Goal: Task Accomplishment & Management: Manage account settings

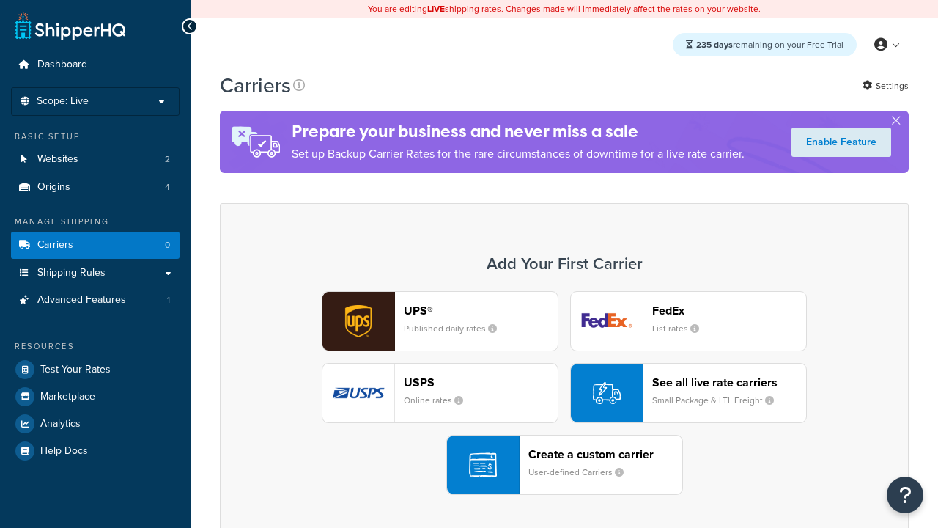
click at [564, 393] on div "UPS® Published daily rates FedEx List rates USPS Online rates See all live rate…" at bounding box center [564, 393] width 658 height 204
click at [564, 465] on div "Create a custom carrier User-defined Carriers" at bounding box center [605, 464] width 154 height 35
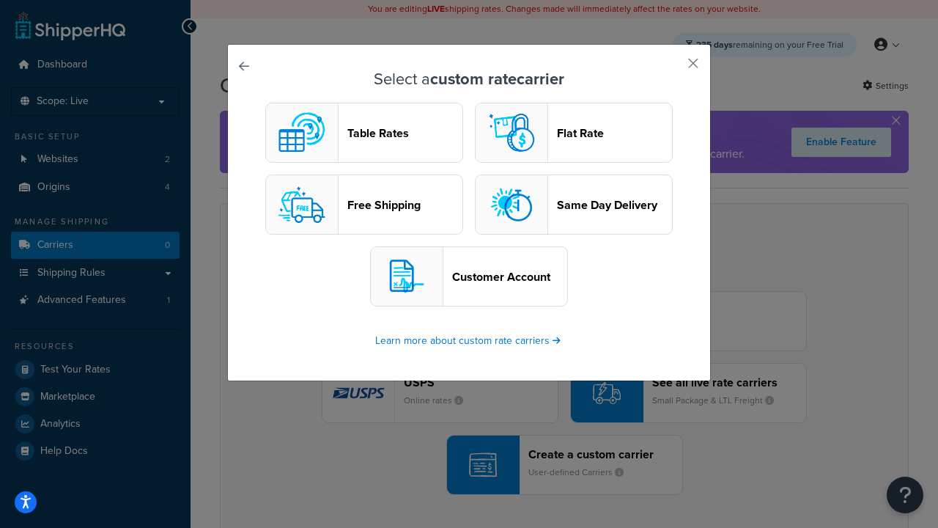
click at [364, 133] on header "Table Rates" at bounding box center [404, 133] width 115 height 14
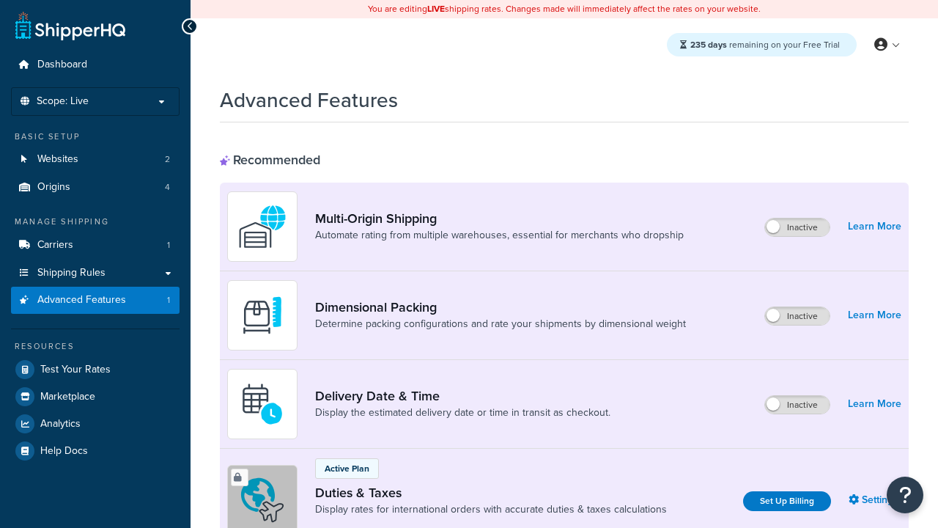
scroll to position [475, 0]
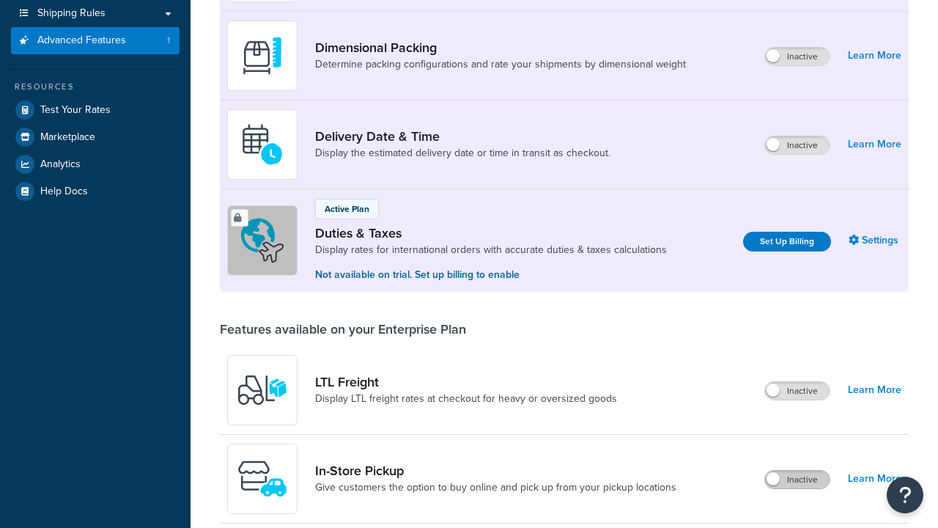
click at [797, 471] on label "Inactive" at bounding box center [797, 480] width 64 height 18
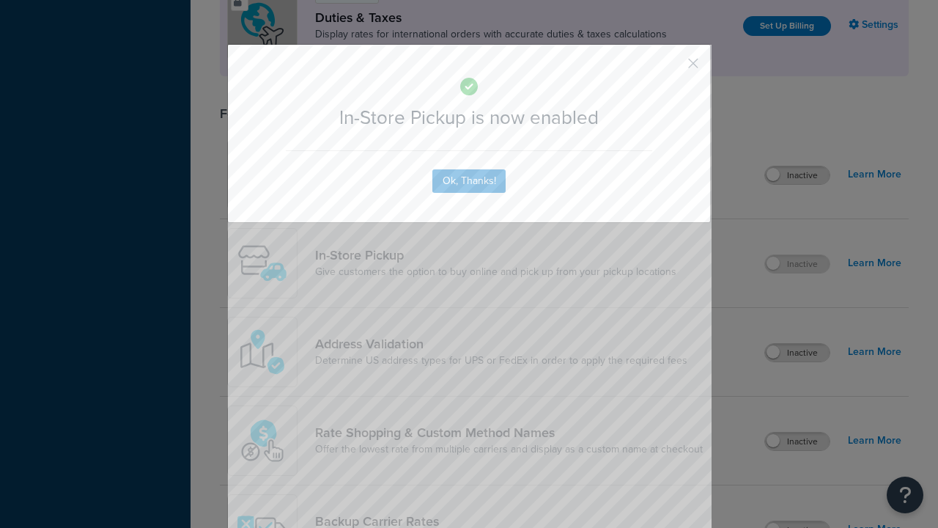
scroll to position [0, 0]
click at [671, 67] on button "button" at bounding box center [672, 69] width 4 height 4
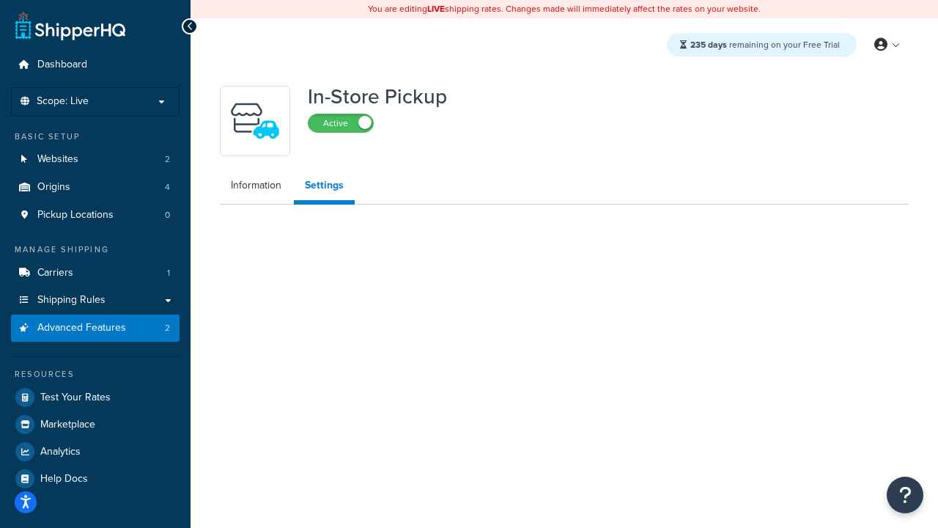
select select "inline"
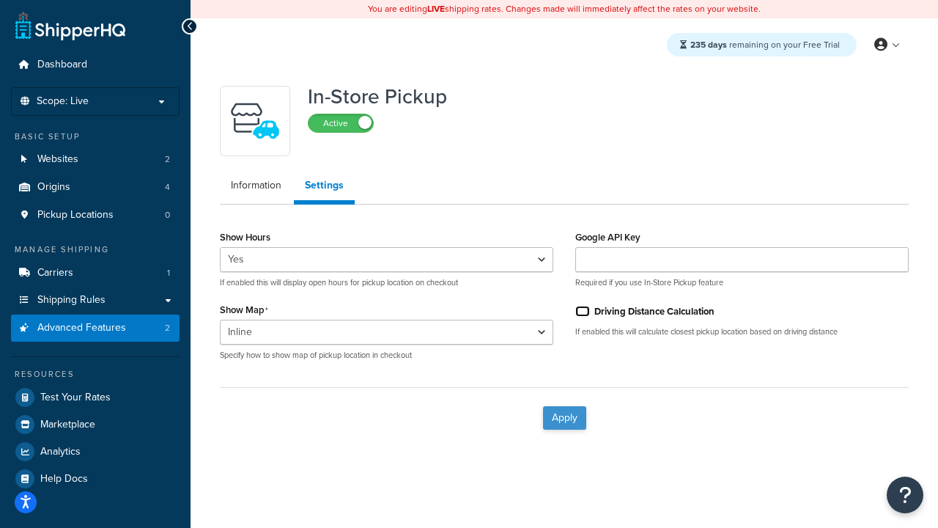
click at [583, 311] on input "Driving Distance Calculation" at bounding box center [582, 311] width 15 height 11
checkbox input "true"
click at [564, 417] on button "Apply" at bounding box center [564, 417] width 43 height 23
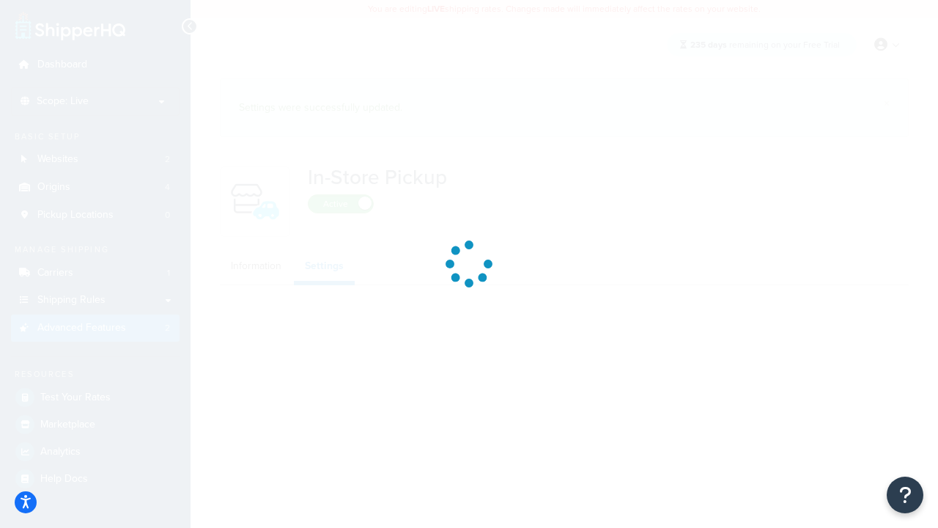
select select "inline"
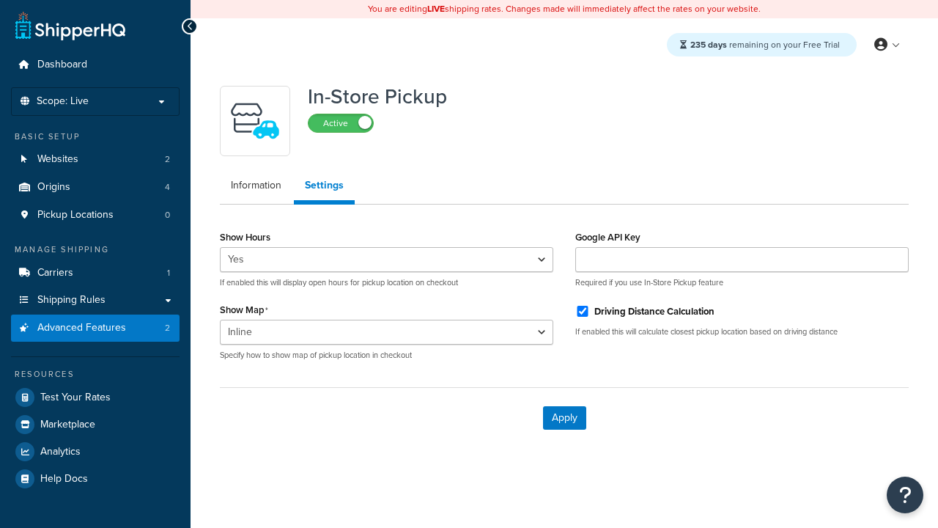
select select "inline"
click at [75, 215] on span "Pickup Locations" at bounding box center [75, 215] width 76 height 12
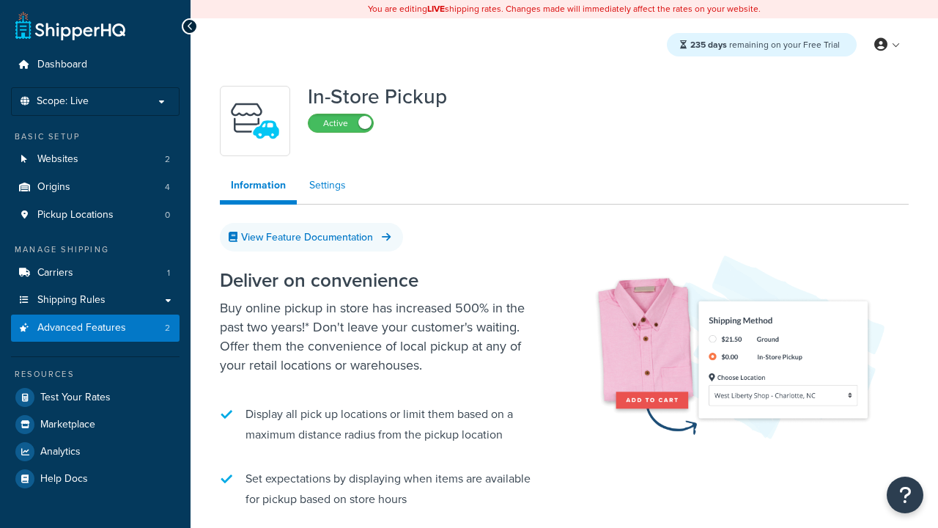
click at [328, 185] on link "Settings" at bounding box center [327, 185] width 59 height 29
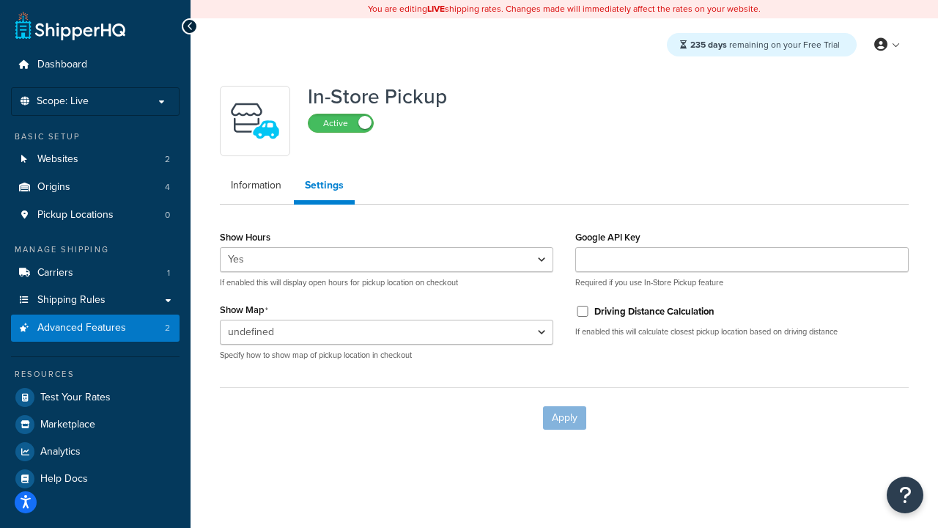
select select "inline"
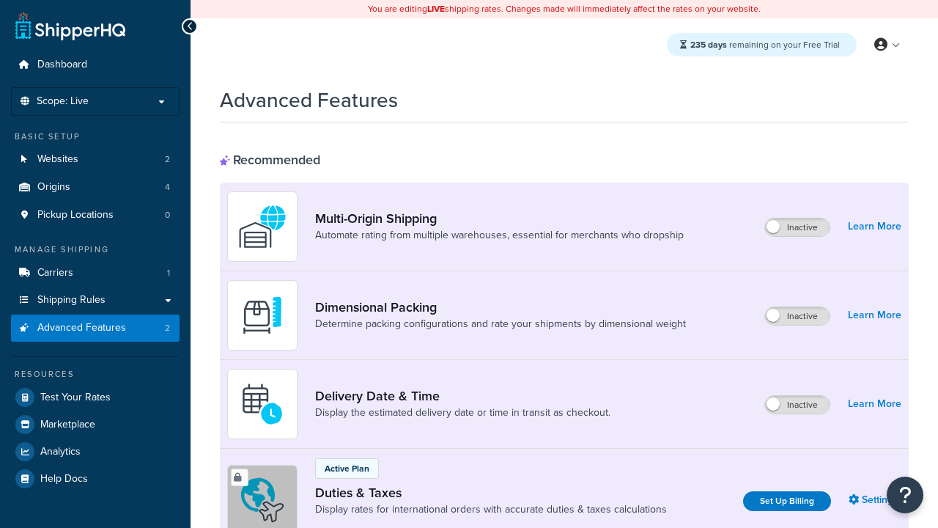
scroll to position [475, 0]
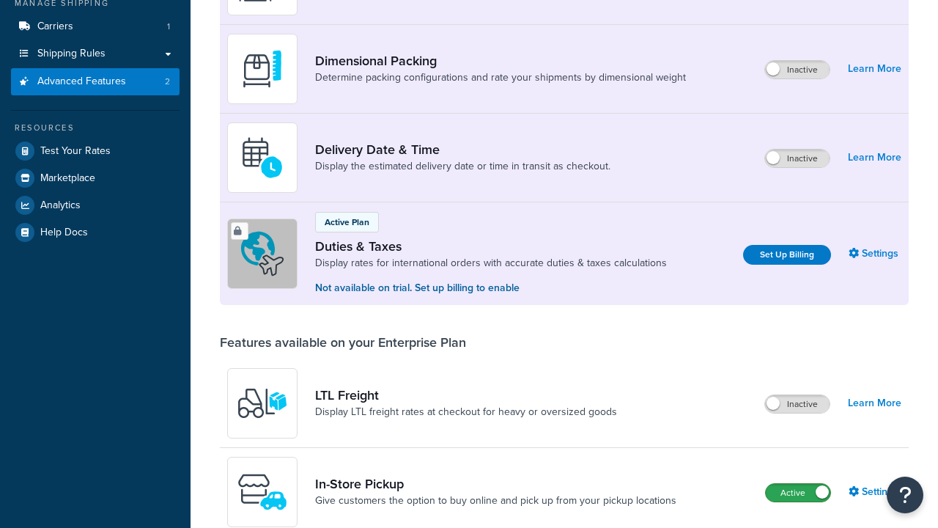
click at [798, 484] on label "Active" at bounding box center [798, 493] width 64 height 18
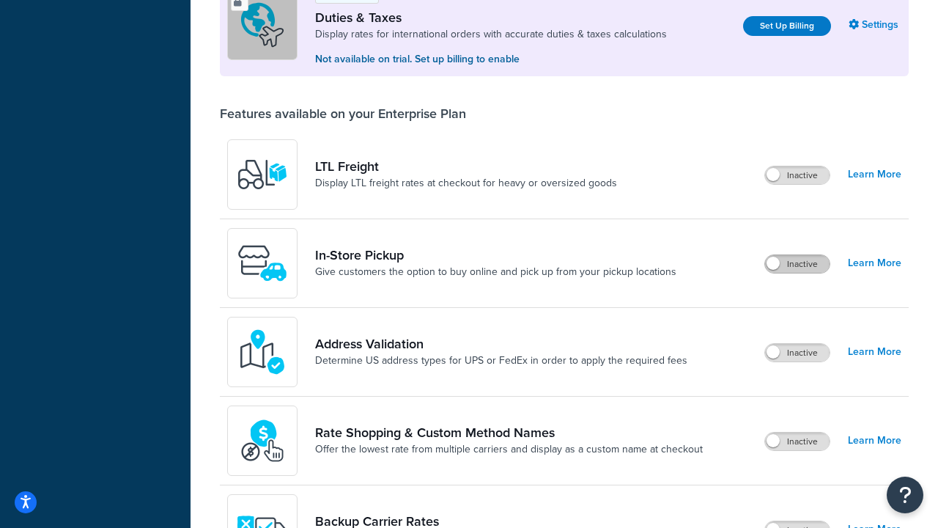
scroll to position [447, 0]
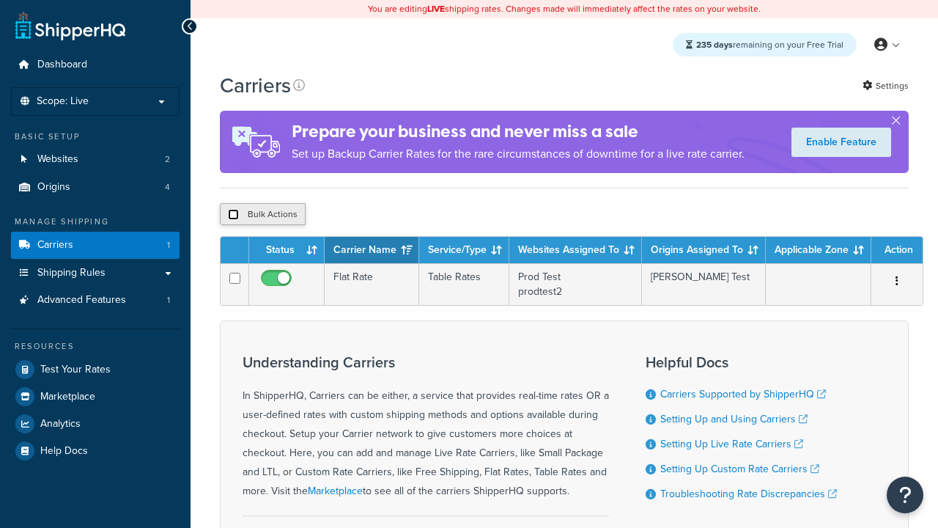
click at [233, 216] on input "checkbox" at bounding box center [233, 214] width 11 height 11
checkbox input "true"
click at [0, 0] on button "Delete" at bounding box center [0, 0] width 0 height 0
